Goal: Transaction & Acquisition: Purchase product/service

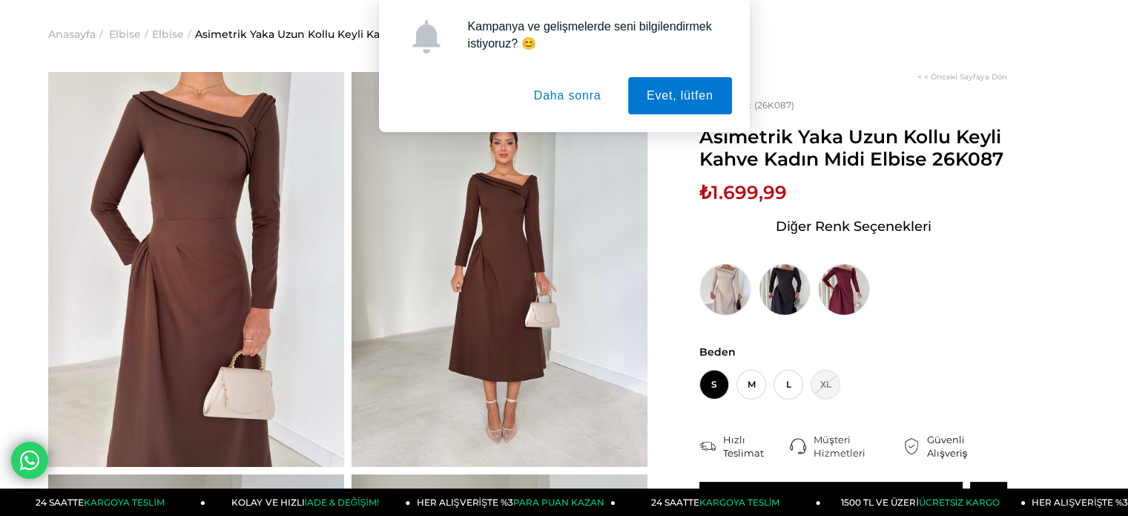
scroll to position [74, 0]
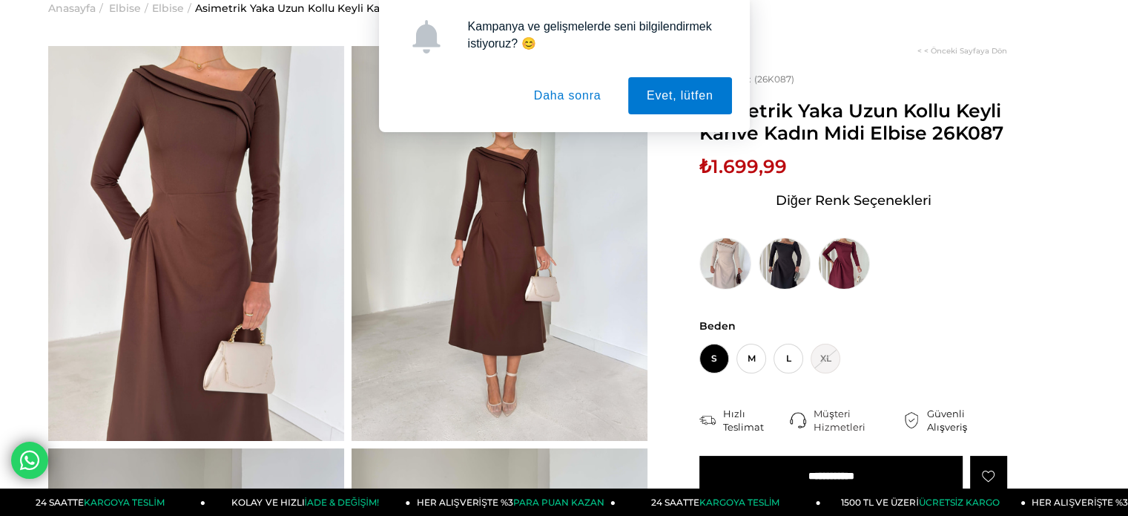
click at [577, 91] on button "Daha sonra" at bounding box center [568, 95] width 105 height 37
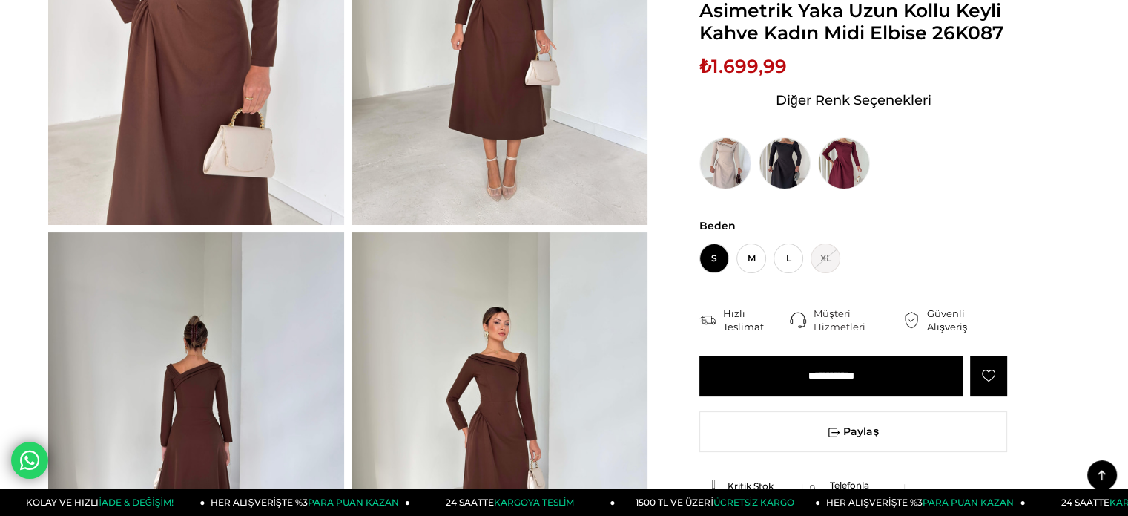
scroll to position [223, 0]
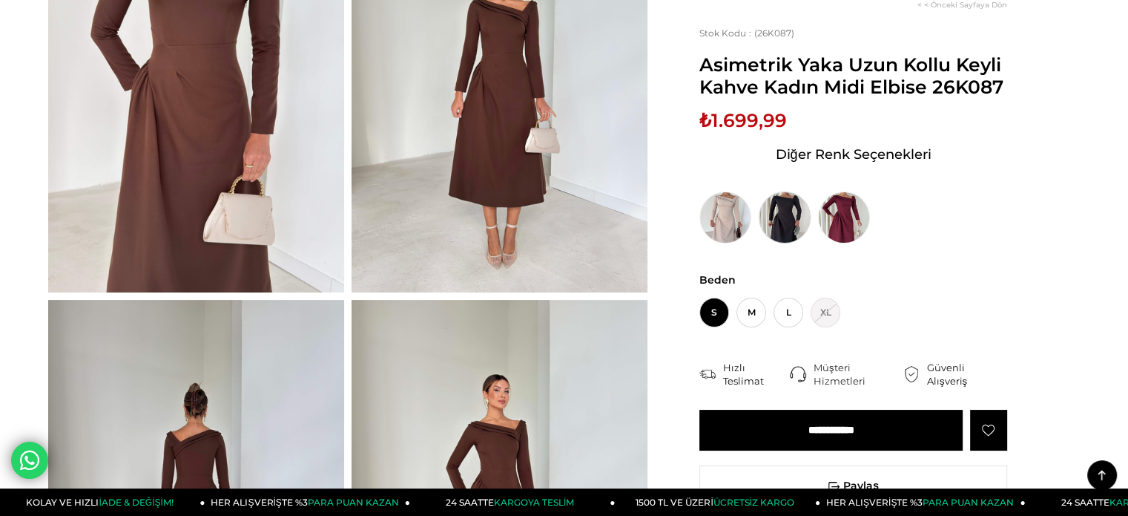
click at [780, 213] on img at bounding box center [785, 217] width 52 height 52
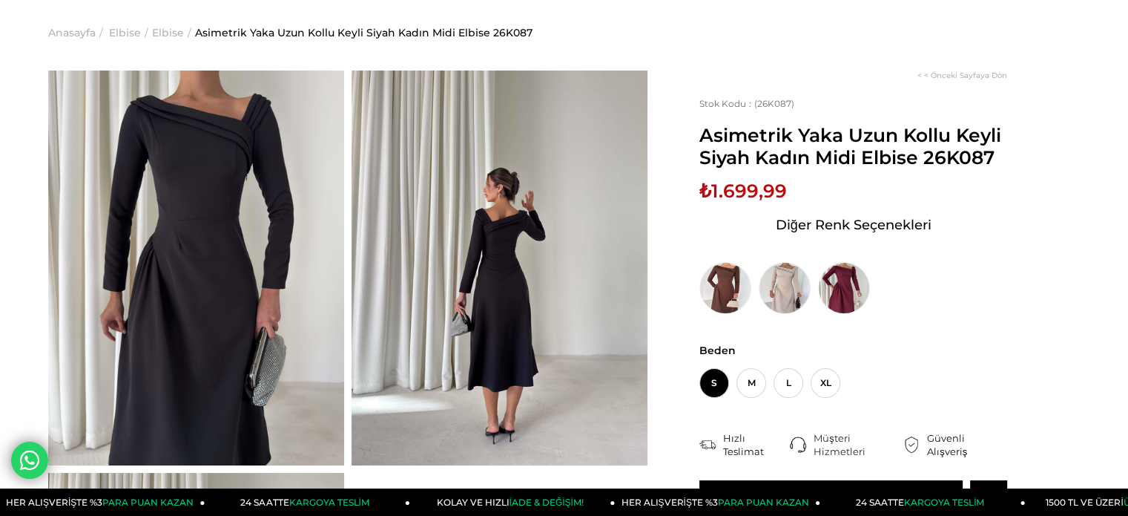
scroll to position [74, 0]
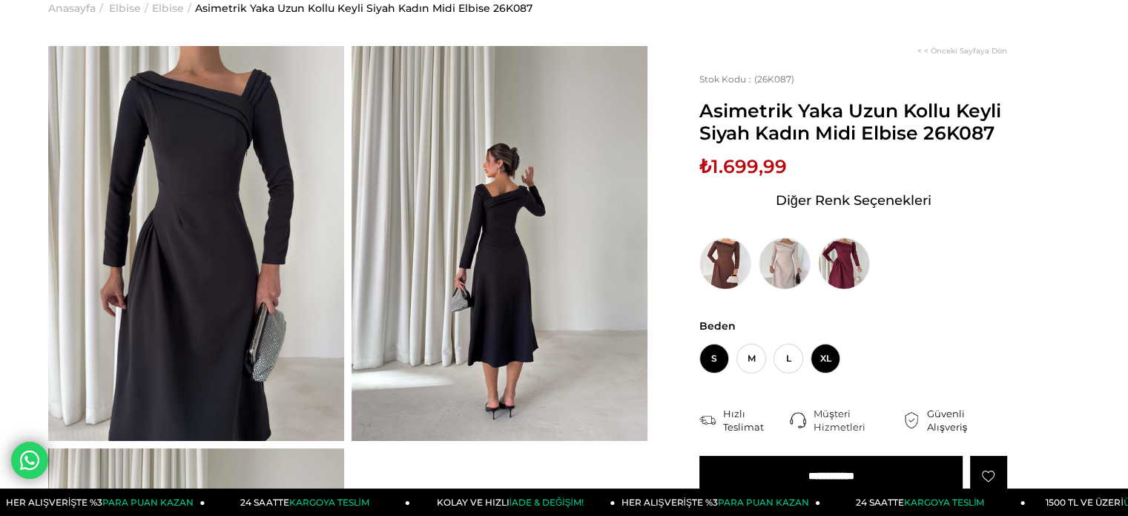
click at [824, 357] on span "XL" at bounding box center [826, 358] width 30 height 30
click at [203, 237] on img at bounding box center [196, 243] width 296 height 395
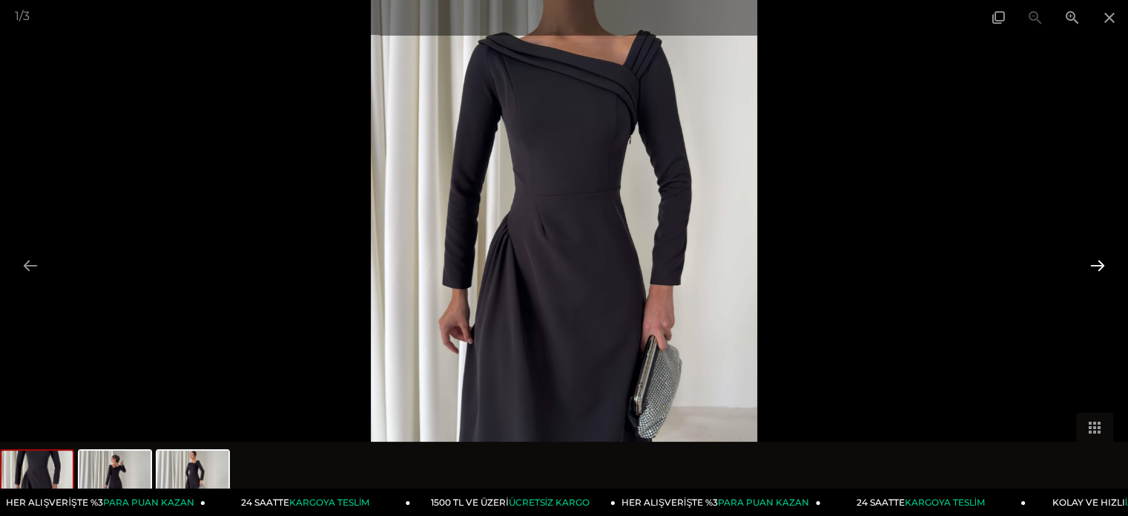
click at [1099, 265] on button at bounding box center [1097, 265] width 31 height 29
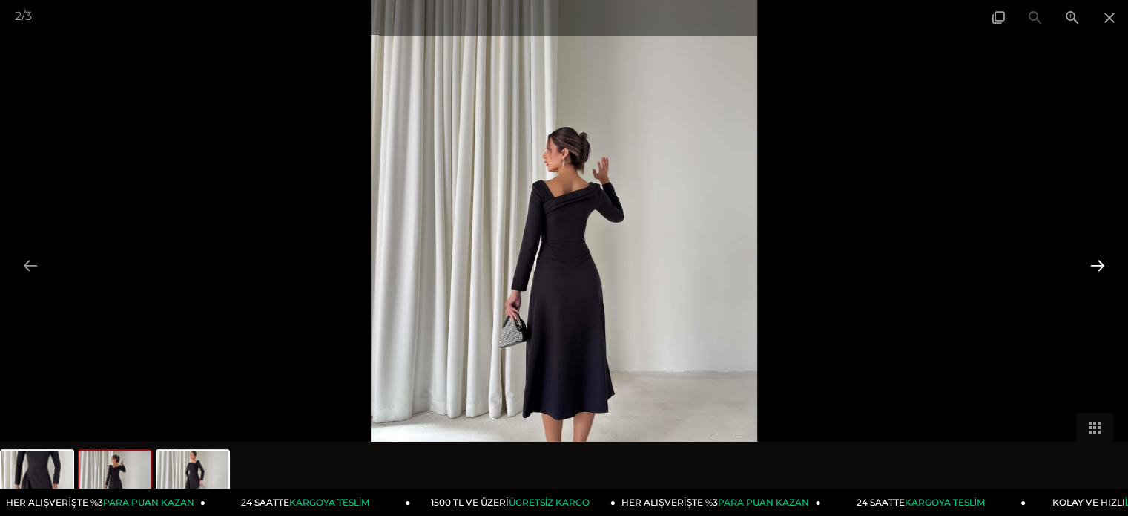
click at [1099, 257] on button at bounding box center [1097, 265] width 31 height 29
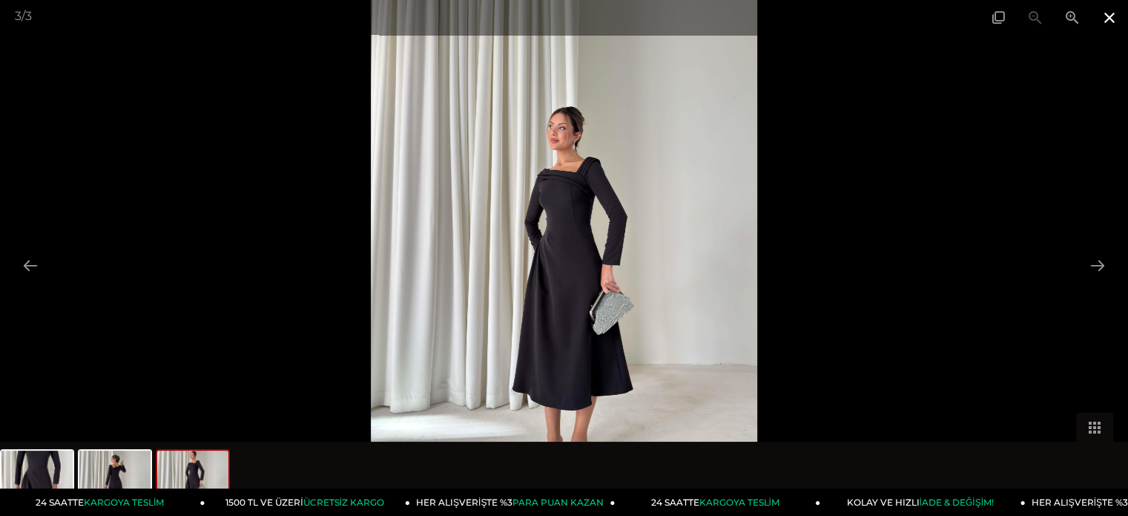
click at [1115, 19] on span at bounding box center [1109, 17] width 37 height 35
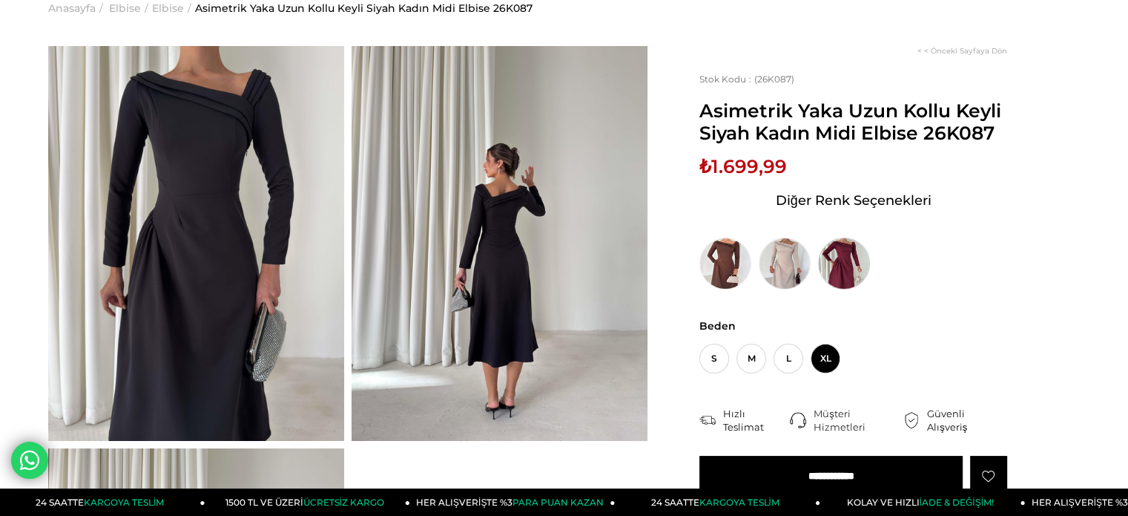
click at [845, 257] on img at bounding box center [844, 263] width 52 height 52
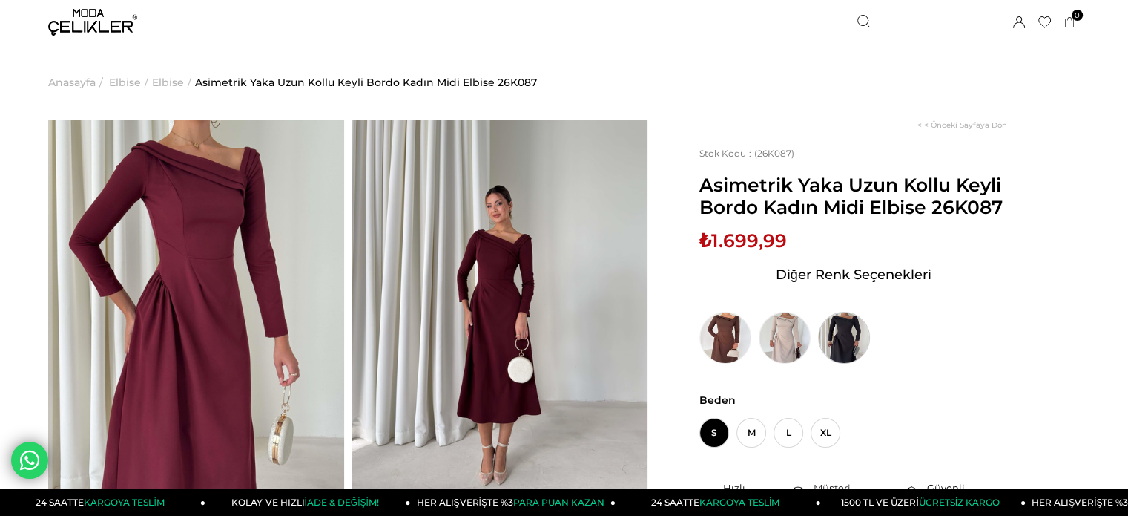
click at [843, 326] on img at bounding box center [844, 338] width 52 height 52
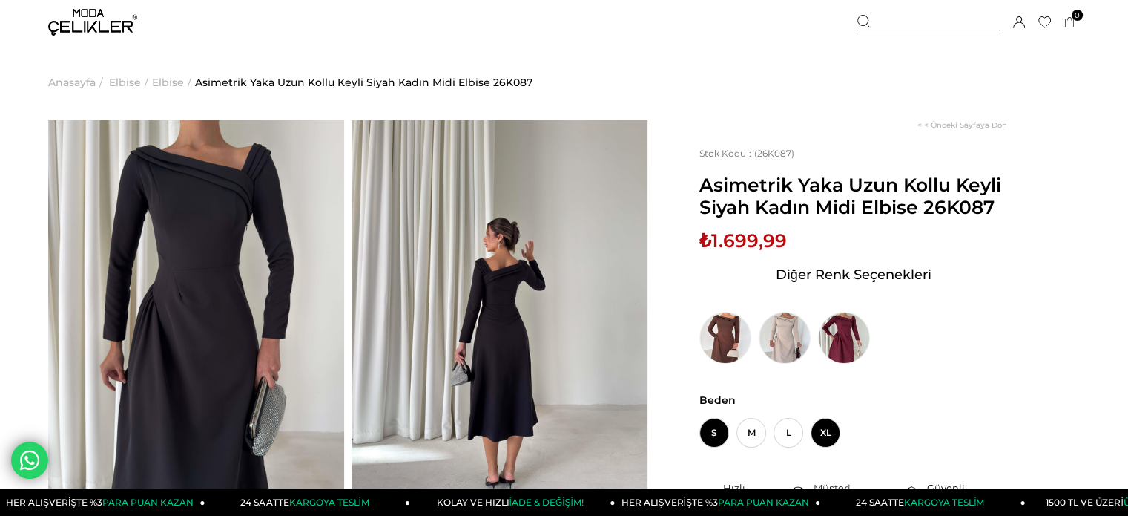
click at [823, 430] on span "XL" at bounding box center [826, 433] width 30 height 30
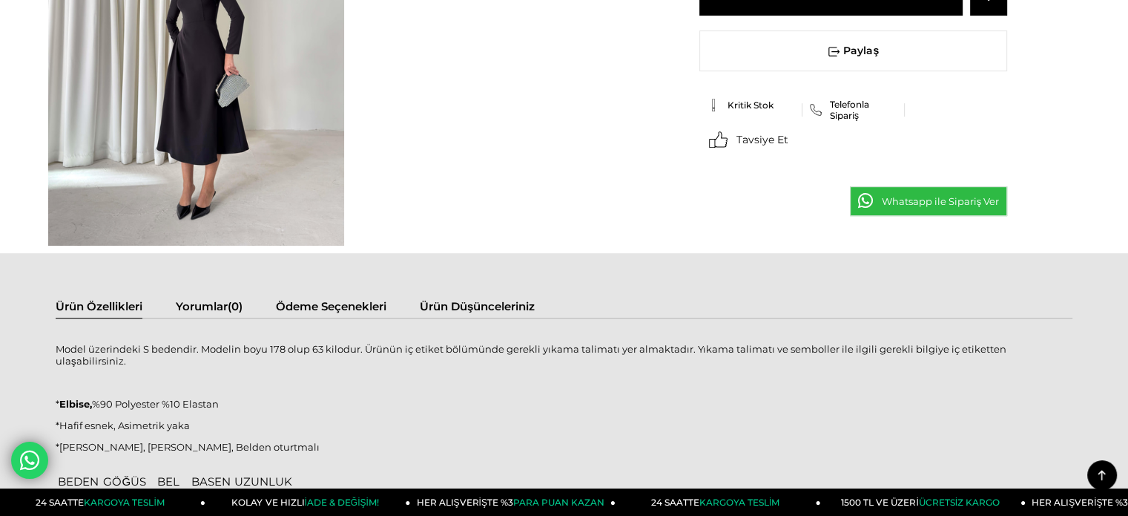
scroll to position [816, 0]
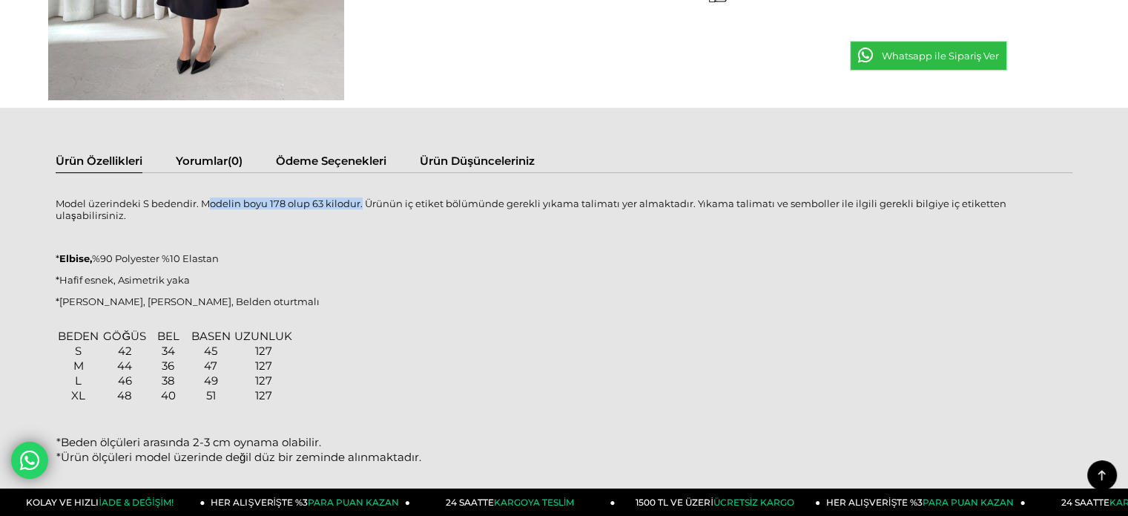
drag, startPoint x: 209, startPoint y: 203, endPoint x: 358, endPoint y: 201, distance: 149.1
click at [358, 201] on p "Model üzerindeki S bedendir. Modelin boyu 178 olup 63 kilodur. Ürünün iç etiket…" at bounding box center [564, 209] width 1017 height 24
click at [378, 203] on p "Model üzerindeki S bedendir. Modelin boyu 178 olup 63 kilodur. Ürünün iç etiket…" at bounding box center [564, 209] width 1017 height 24
drag, startPoint x: 373, startPoint y: 204, endPoint x: 531, endPoint y: 207, distance: 158.0
click at [531, 207] on p "Model üzerindeki S bedendir. Modelin boyu 178 olup 63 kilodur. Ürünün iç etiket…" at bounding box center [564, 209] width 1017 height 24
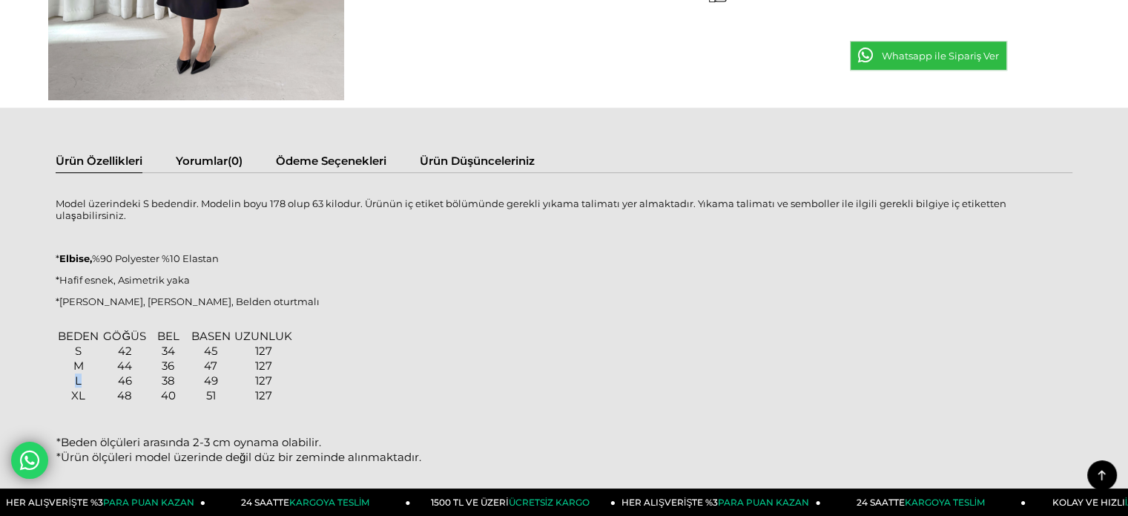
drag, startPoint x: 73, startPoint y: 367, endPoint x: 92, endPoint y: 366, distance: 19.3
click at [92, 373] on td "L" at bounding box center [79, 380] width 46 height 15
drag, startPoint x: 73, startPoint y: 355, endPoint x: 276, endPoint y: 350, distance: 203.3
click at [276, 358] on tr "M 44 36 47 127" at bounding box center [174, 365] width 237 height 15
click at [380, 344] on div "BEDEN GÖĞÜS BEL BASEN UZUNLUK S 42 34 45 127 M 44 36 47 127 L 46 38 49 127 XL 4…" at bounding box center [564, 366] width 1017 height 74
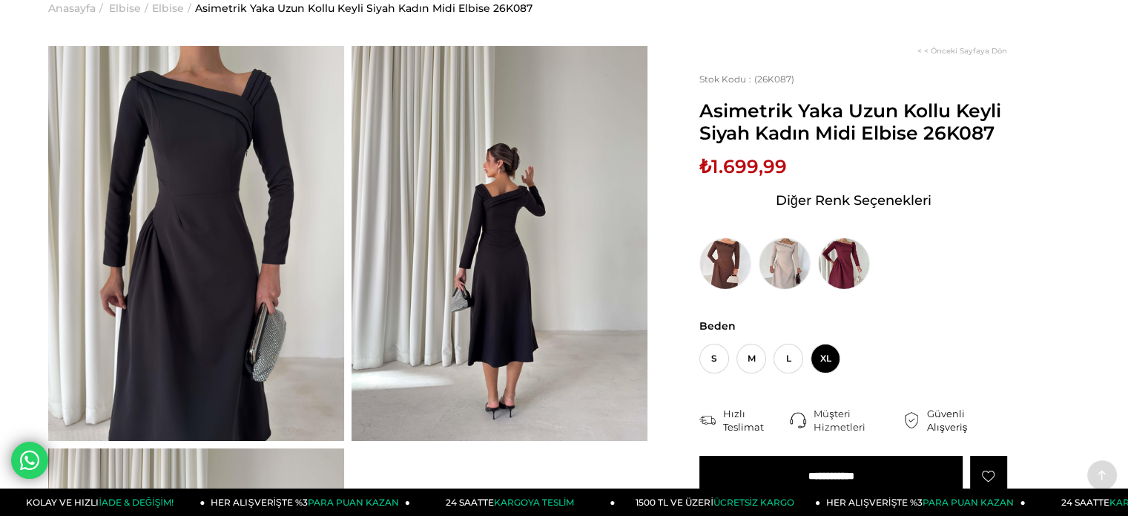
scroll to position [74, 0]
click at [514, 243] on img at bounding box center [500, 243] width 296 height 395
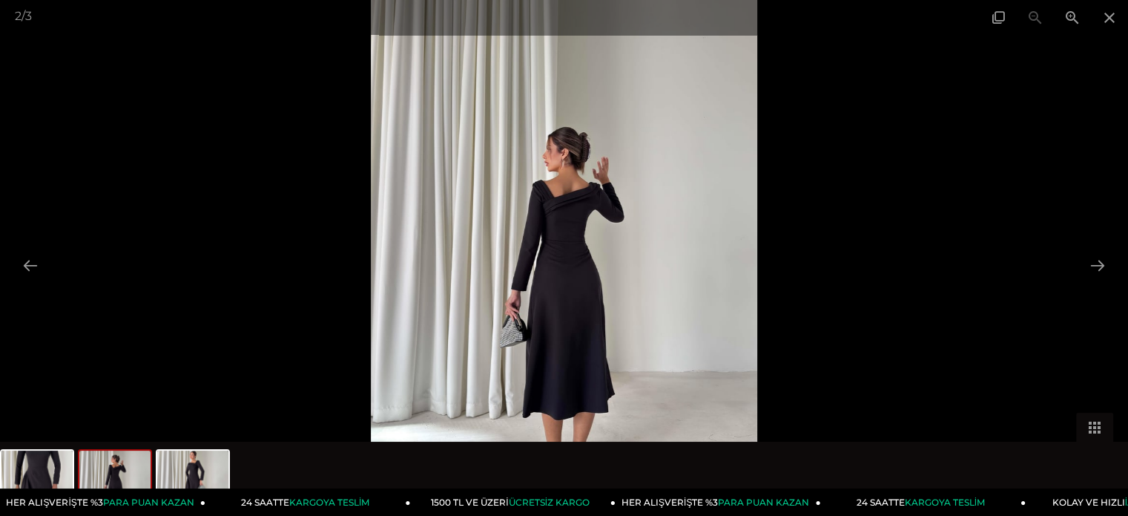
click at [588, 228] on img at bounding box center [564, 258] width 387 height 516
click at [1071, 16] on span at bounding box center [1072, 17] width 37 height 35
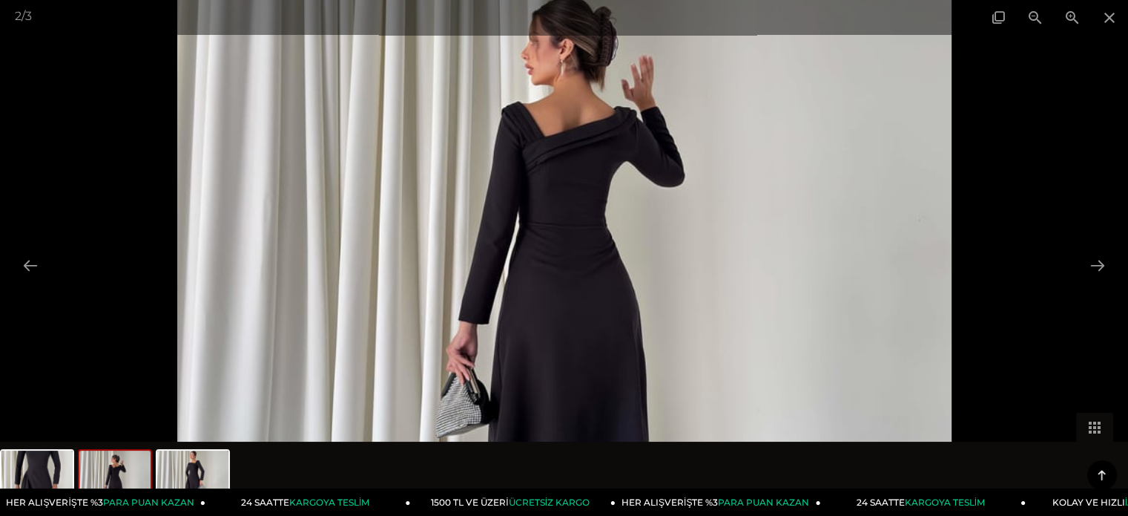
scroll to position [371, 0]
click at [1096, 263] on button at bounding box center [1097, 265] width 31 height 29
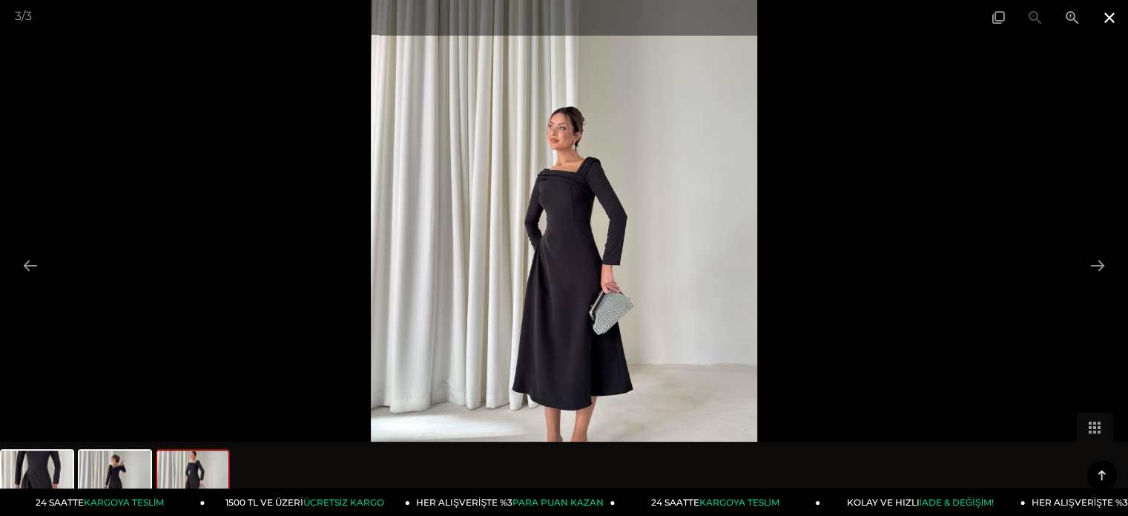
click at [1110, 17] on span at bounding box center [1109, 17] width 37 height 35
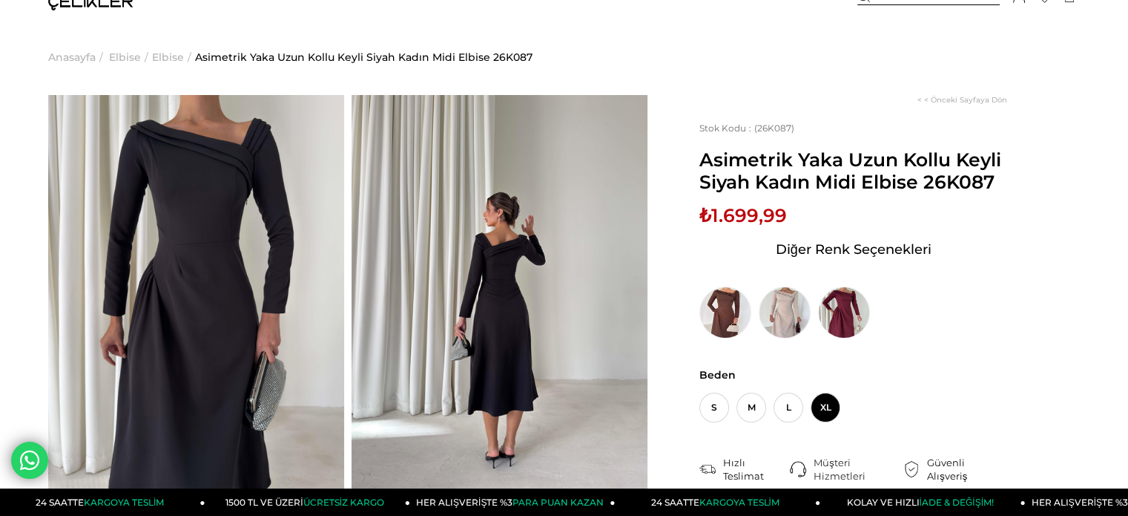
scroll to position [0, 0]
